Goal: Navigation & Orientation: Go to known website

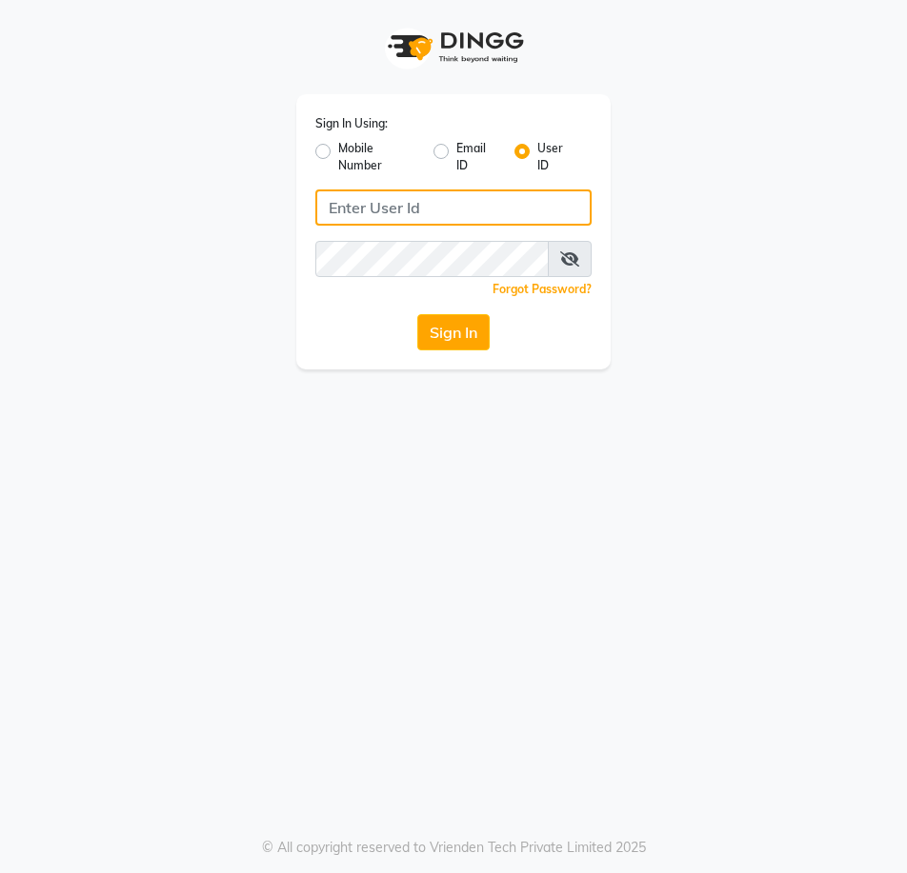
drag, startPoint x: 0, startPoint y: 0, endPoint x: 513, endPoint y: 216, distance: 557.1
click at [515, 216] on input "Username" at bounding box center [453, 208] width 276 height 36
type input "evoketattoo"
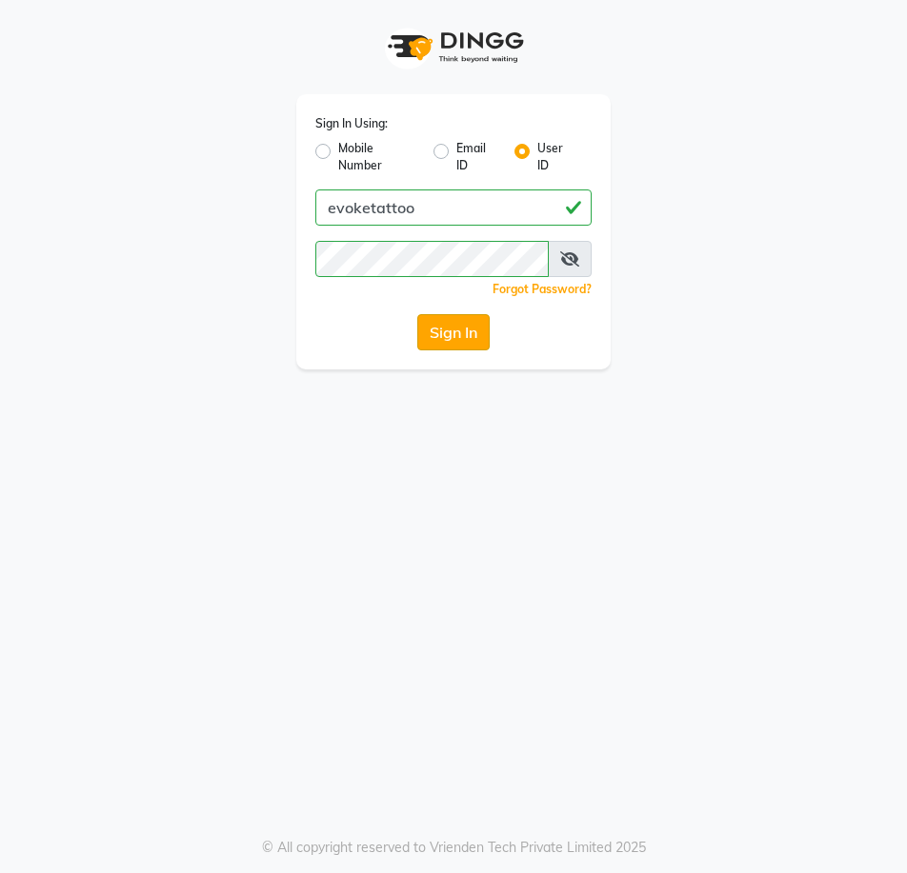
click at [447, 329] on button "Sign In" at bounding box center [453, 332] width 72 height 36
